Goal: Task Accomplishment & Management: Use online tool/utility

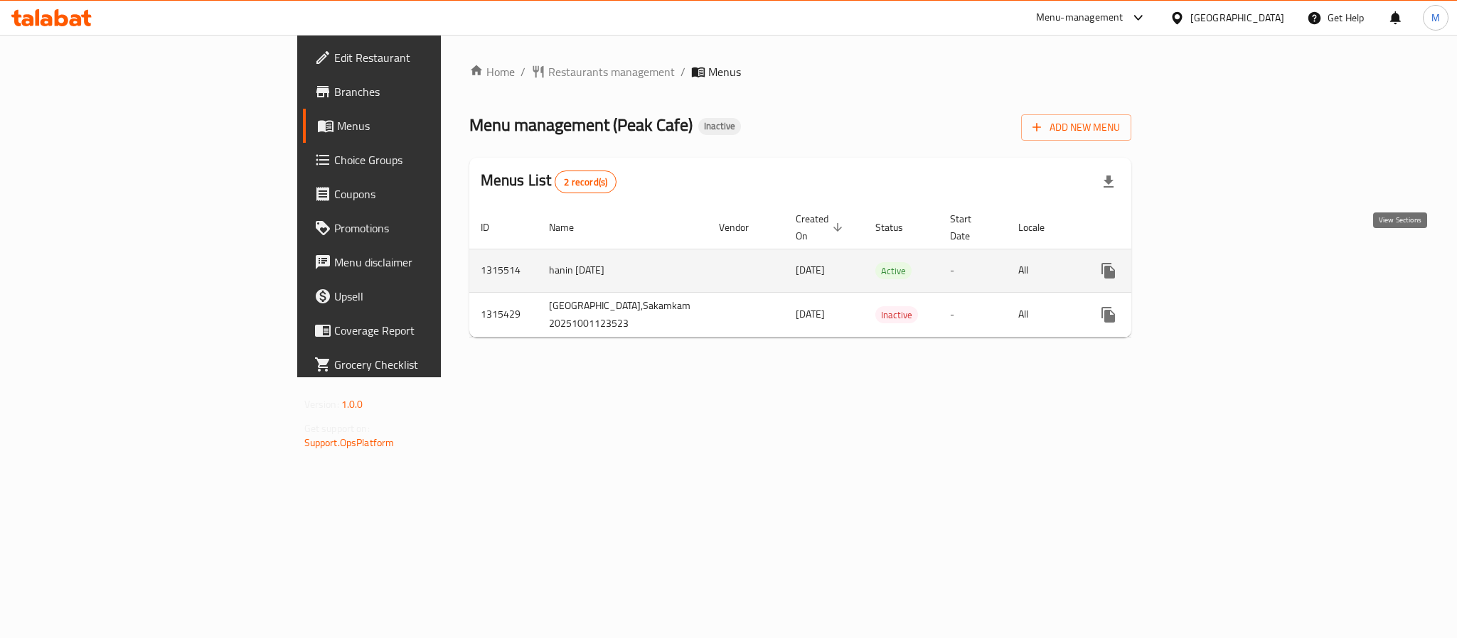
click at [1219, 262] on icon "enhanced table" at bounding box center [1210, 270] width 17 height 17
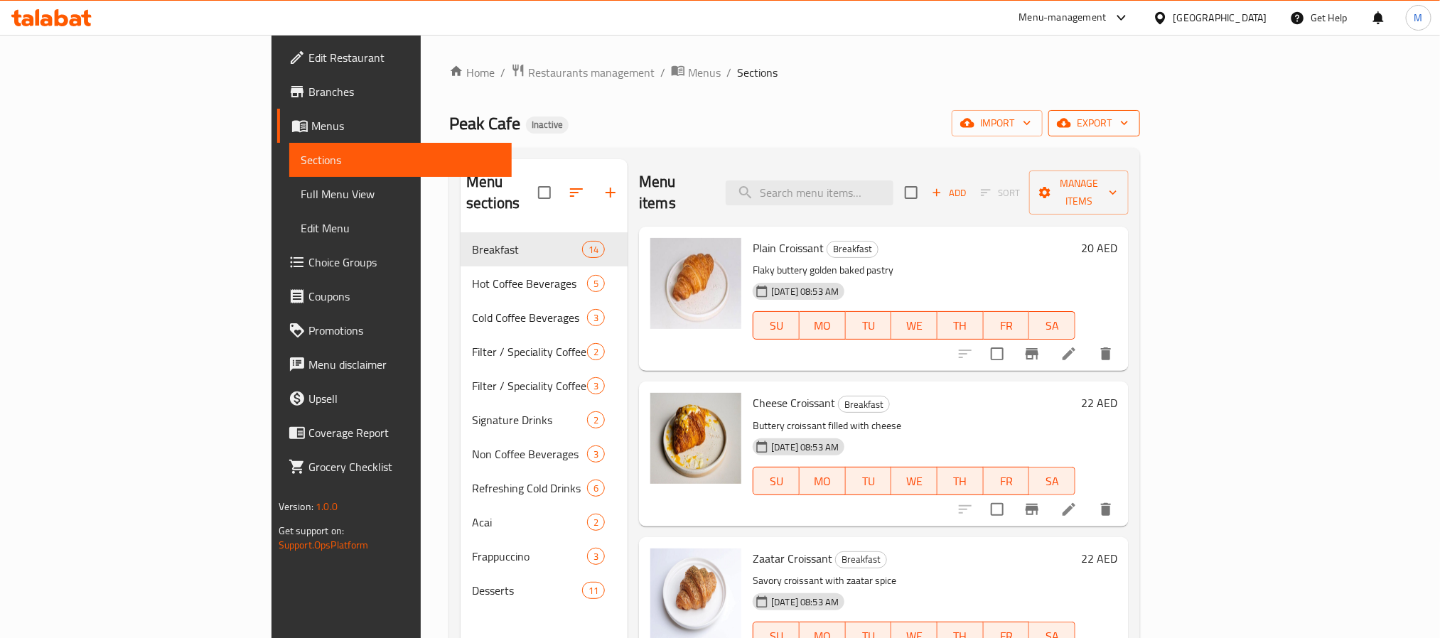
click at [1140, 135] on button "export" at bounding box center [1094, 123] width 92 height 26
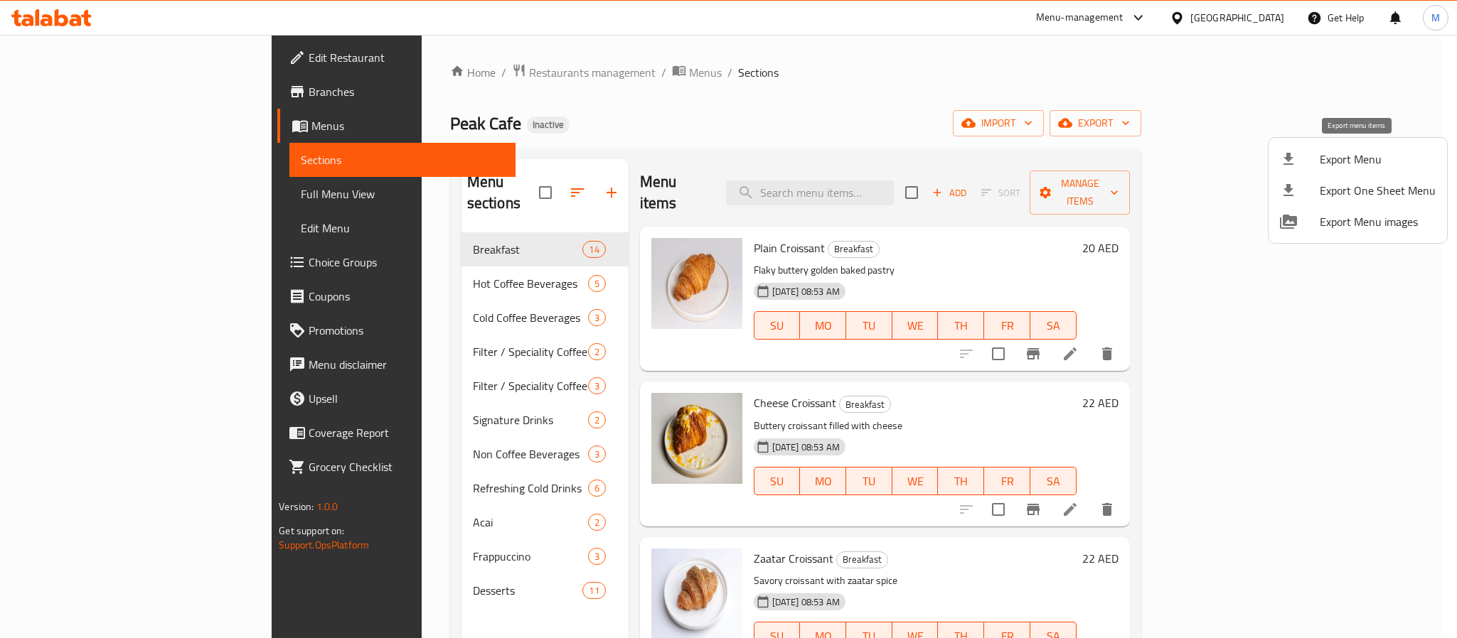
click at [1346, 162] on span "Export Menu" at bounding box center [1377, 159] width 116 height 17
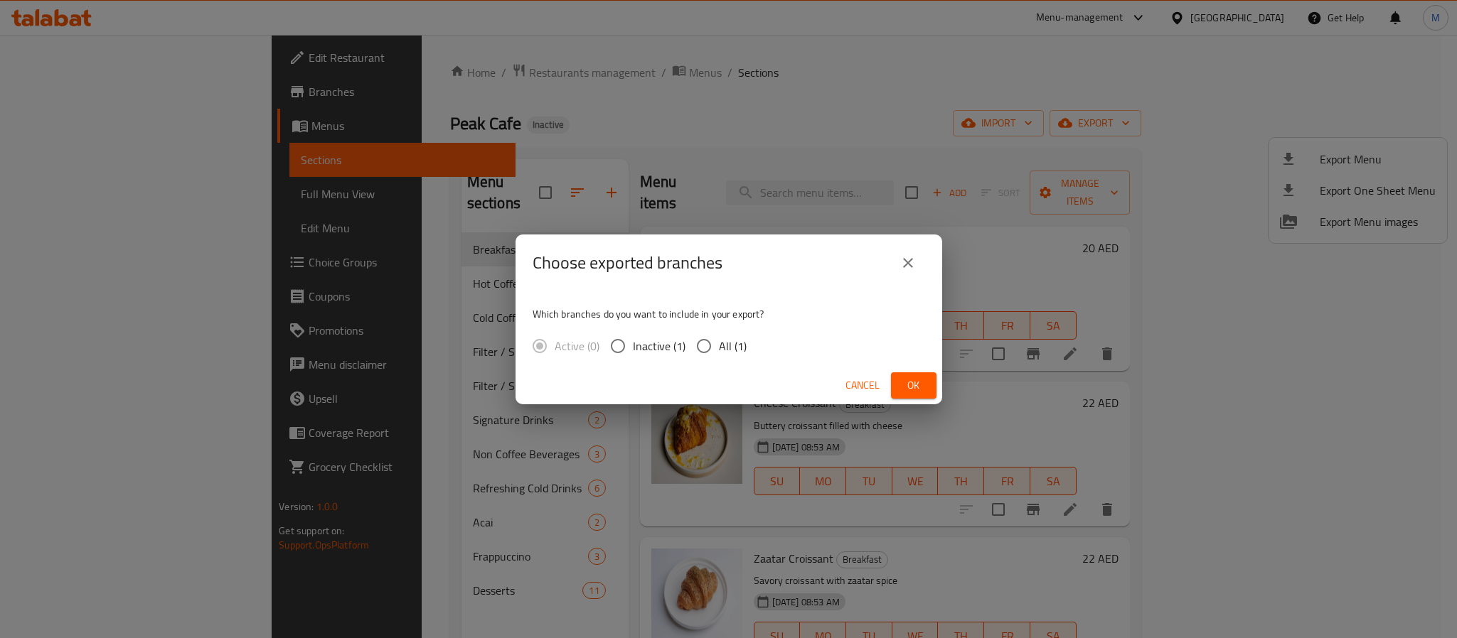
click at [753, 342] on div "Active (0) Inactive (1) All (1)" at bounding box center [644, 346] width 225 height 30
click at [751, 343] on div "Active (0) Inactive (1) All (1)" at bounding box center [644, 346] width 225 height 30
click at [728, 350] on span "All (1)" at bounding box center [733, 346] width 28 height 17
click at [719, 350] on input "All (1)" at bounding box center [704, 346] width 30 height 30
radio input "true"
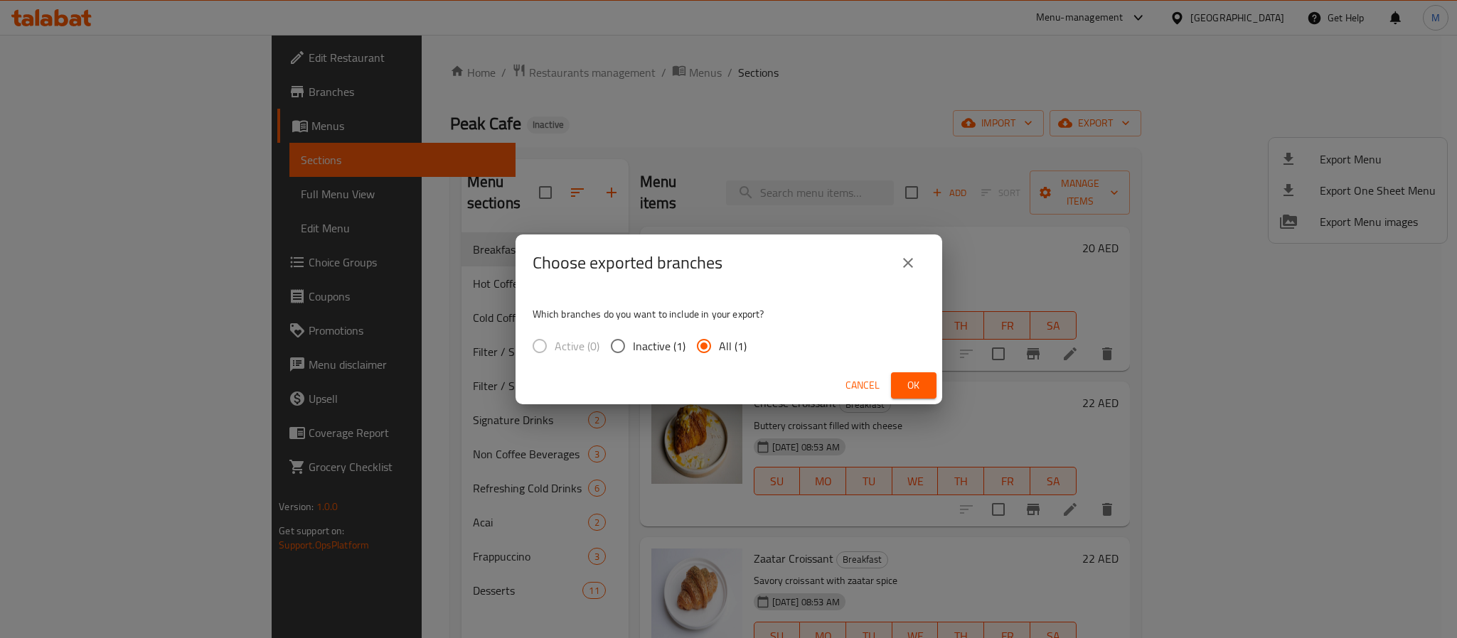
click at [899, 386] on button "Ok" at bounding box center [913, 385] width 45 height 26
